Goal: Subscribe to service/newsletter

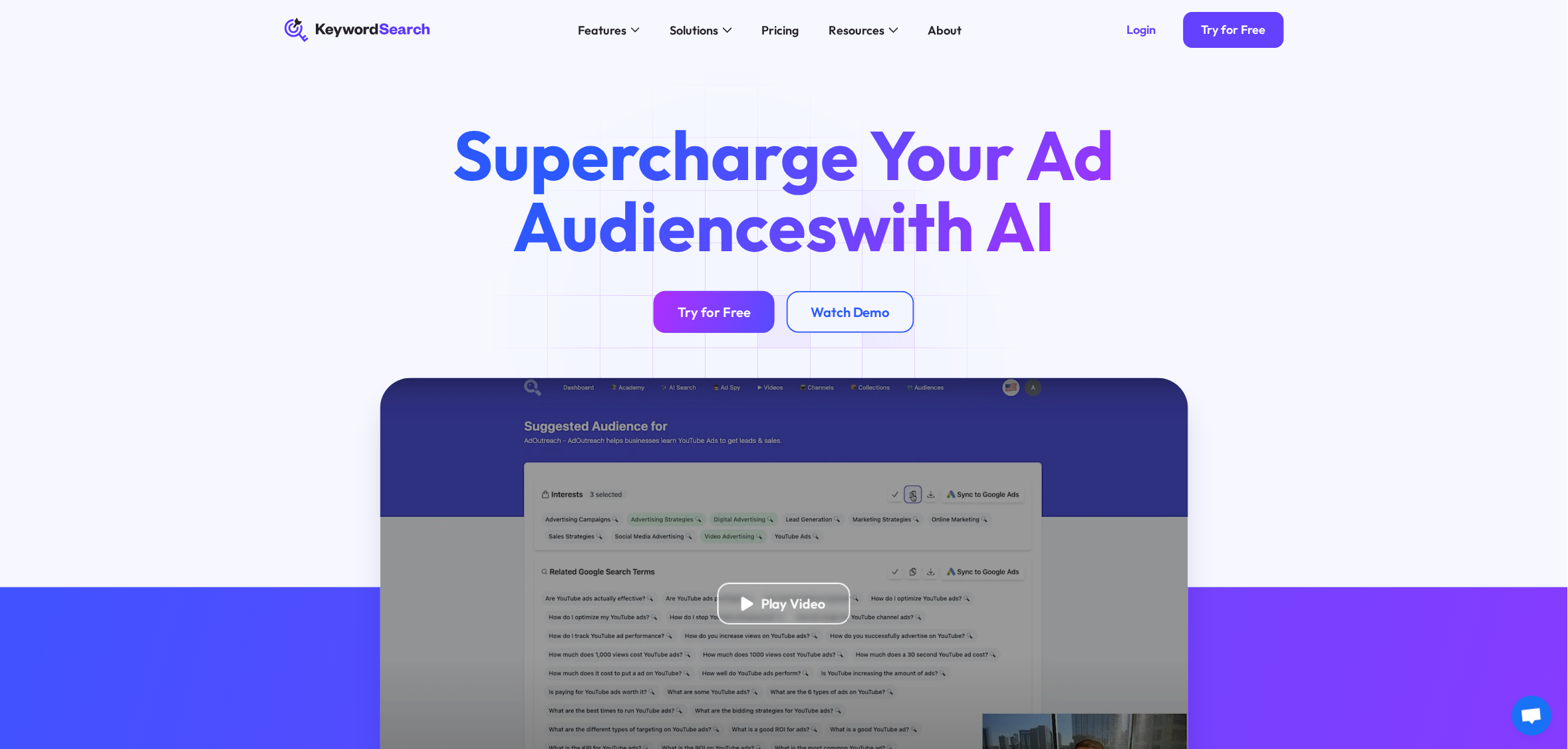
click at [733, 314] on div "Try for Free" at bounding box center [714, 312] width 73 height 16
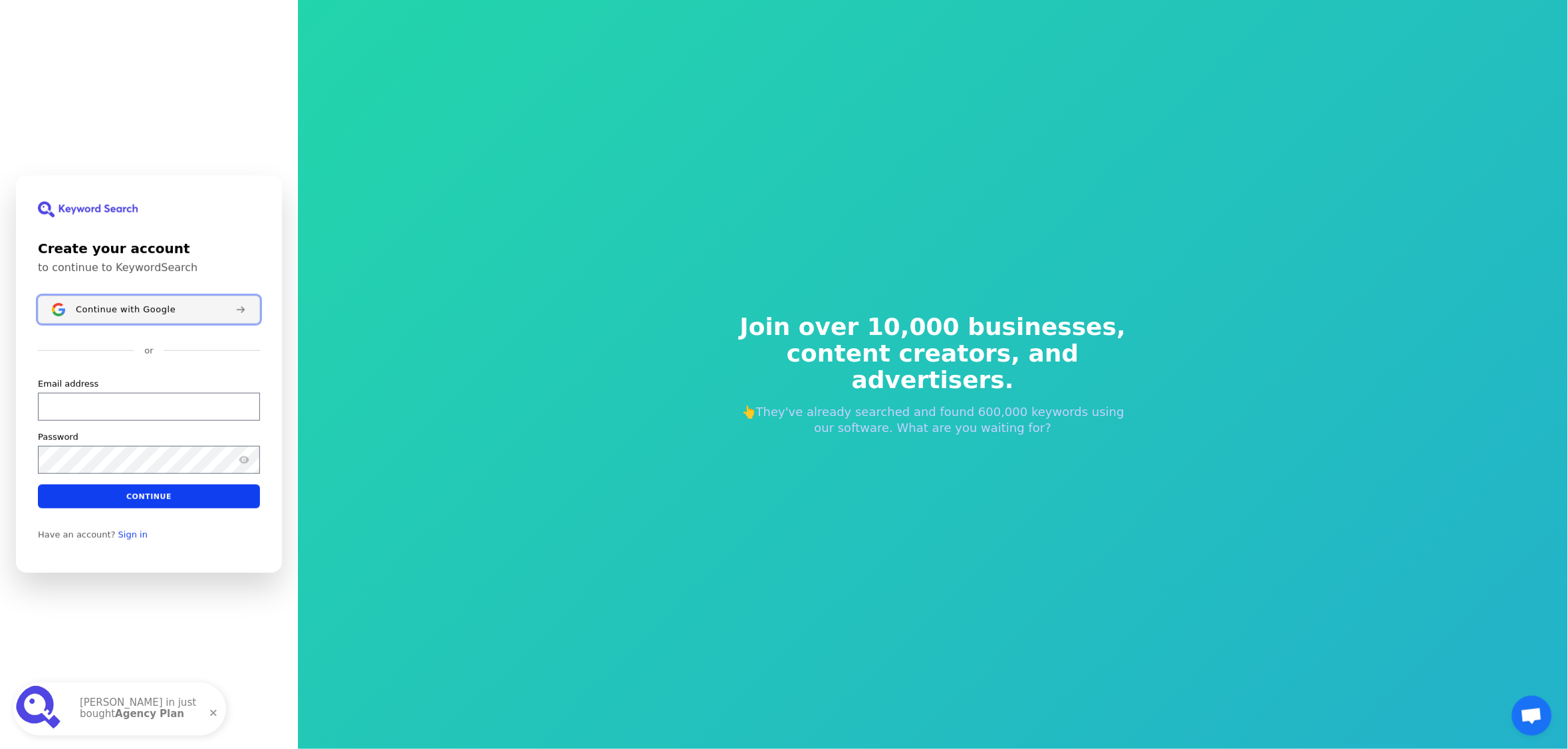
click at [157, 305] on span "Continue with Google" at bounding box center [126, 310] width 100 height 10
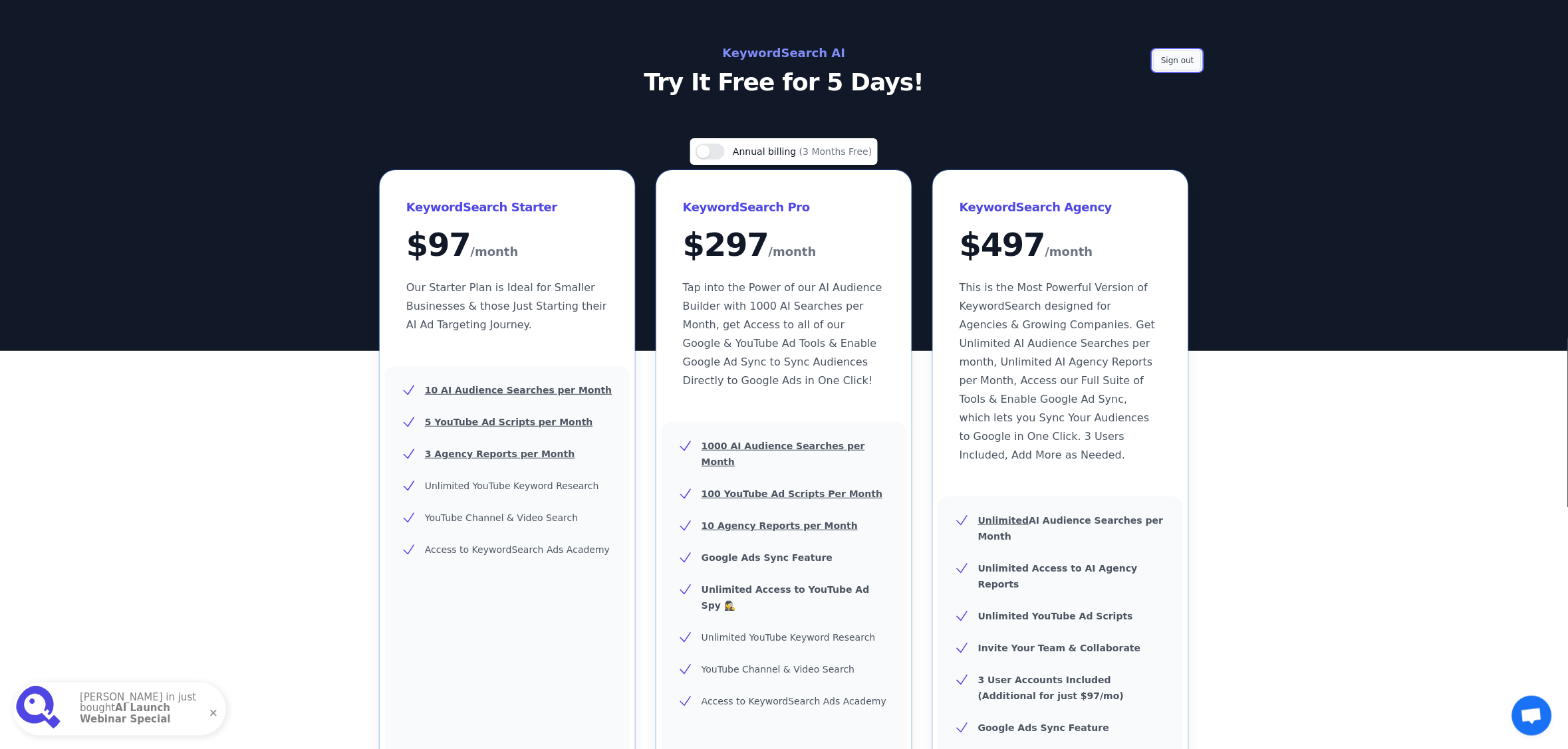
click at [1182, 55] on button "Sign out" at bounding box center [1177, 60] width 48 height 20
